Goal: Task Accomplishment & Management: Use online tool/utility

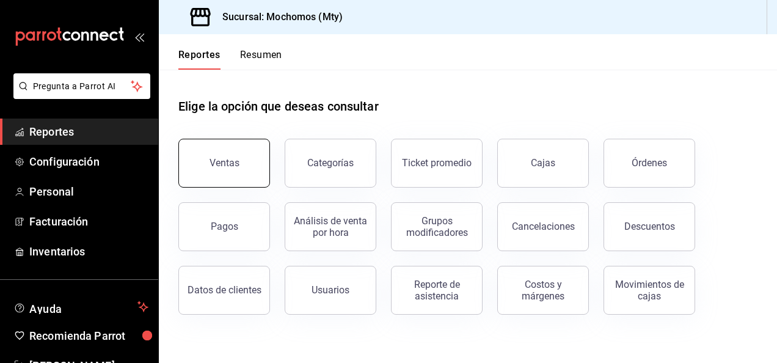
click at [237, 154] on button "Ventas" at bounding box center [224, 163] width 92 height 49
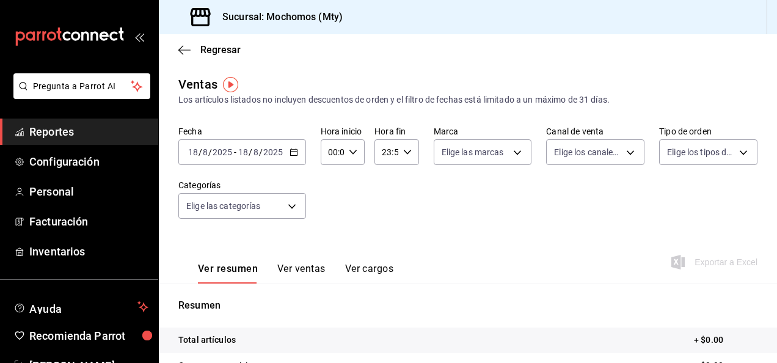
click at [292, 151] on \(Stroke\) "button" at bounding box center [293, 151] width 7 height 1
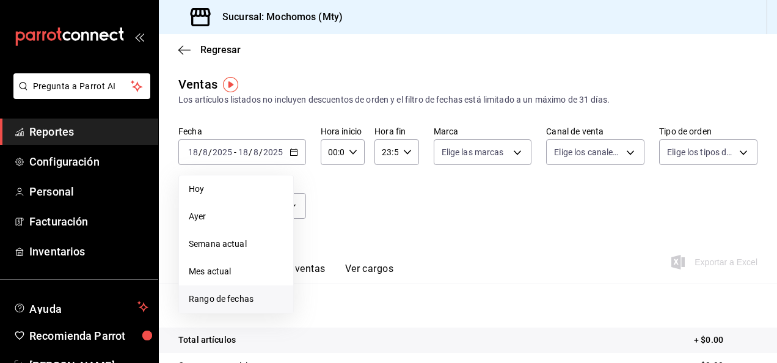
click at [216, 294] on span "Rango de fechas" at bounding box center [236, 298] width 95 height 13
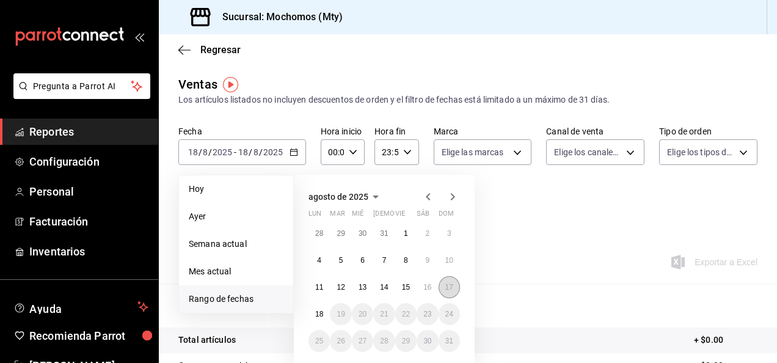
click at [443, 277] on button "17" at bounding box center [448, 287] width 21 height 22
click at [317, 311] on abbr "18" at bounding box center [319, 314] width 8 height 9
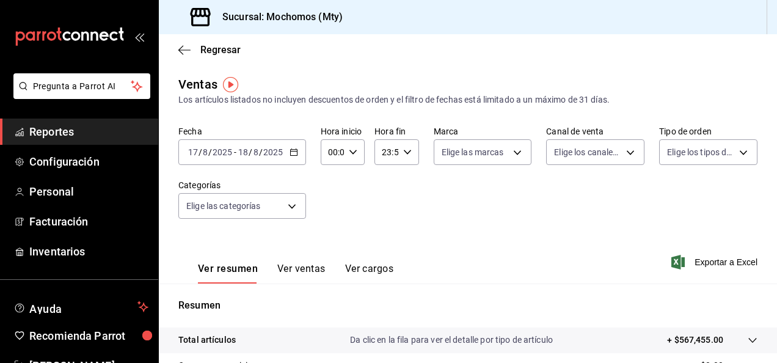
click at [344, 154] on div "00:00 Hora inicio" at bounding box center [343, 152] width 44 height 26
click at [336, 188] on button "00" at bounding box center [330, 183] width 17 height 24
click at [336, 188] on button "05" at bounding box center [330, 183] width 17 height 24
type input "05:00"
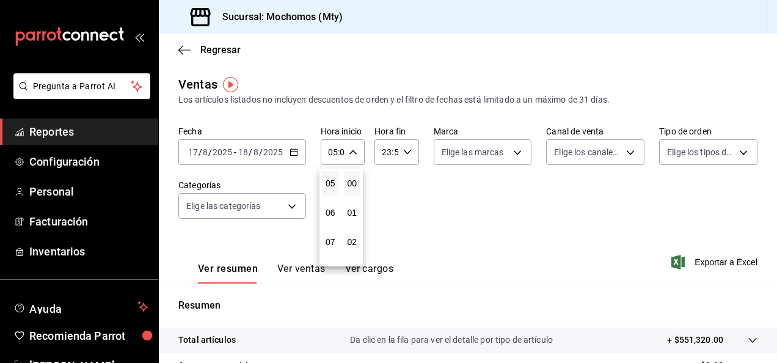
click at [398, 150] on div at bounding box center [388, 181] width 777 height 363
click at [403, 150] on icon "button" at bounding box center [407, 152] width 9 height 9
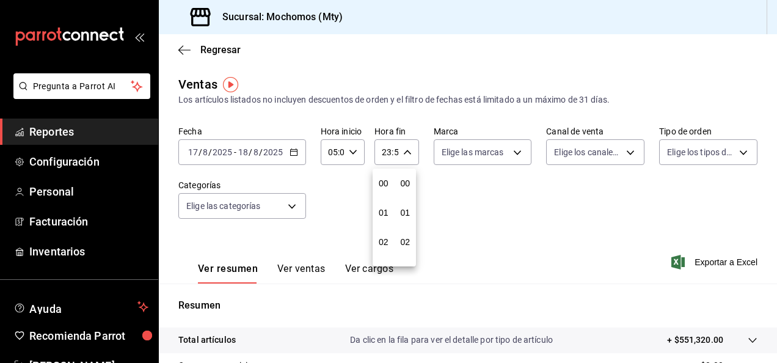
scroll to position [1661, 0]
click at [382, 191] on span "21" at bounding box center [383, 193] width 2 height 10
type input "21:59"
click at [383, 205] on span "05" at bounding box center [383, 208] width 2 height 10
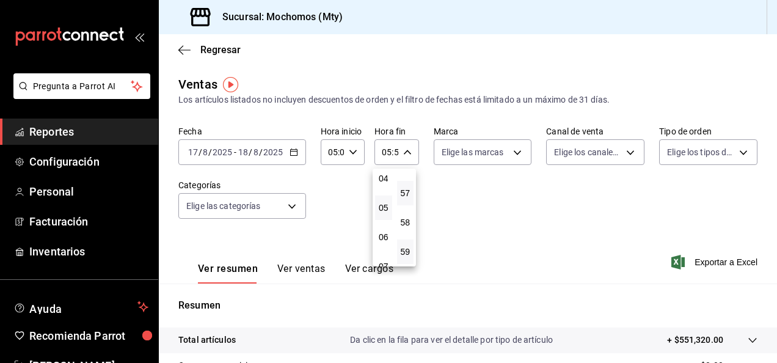
click at [412, 191] on button "57" at bounding box center [405, 193] width 17 height 24
type input "05:57"
click at [411, 188] on button "00" at bounding box center [405, 183] width 17 height 24
type input "05:00"
click at [727, 260] on div at bounding box center [388, 181] width 777 height 363
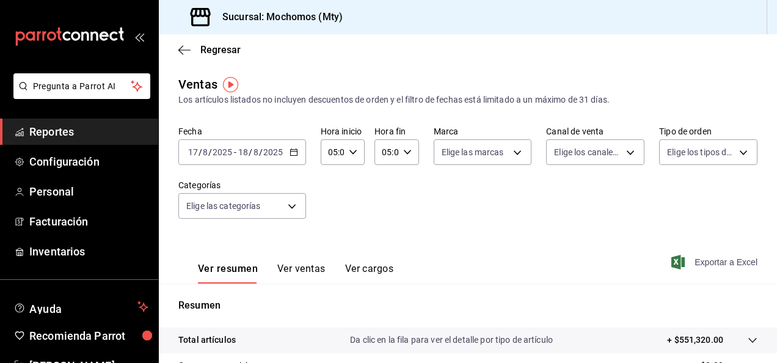
click at [694, 262] on span "Exportar a Excel" at bounding box center [716, 262] width 84 height 15
